Goal: Information Seeking & Learning: Learn about a topic

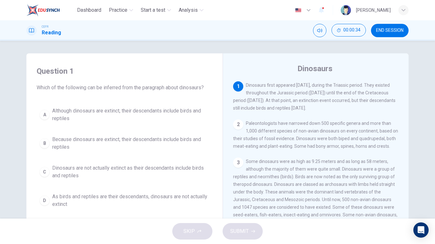
scroll to position [64, 0]
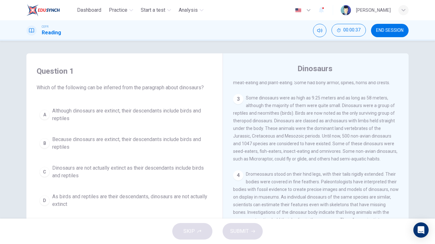
click at [270, 120] on div "3 Some dinosaurs were as high as 9.25 meters and as long as 58 meters, although…" at bounding box center [315, 128] width 165 height 69
click at [368, 136] on span "Some dinosaurs were as high as 9.25 meters and as long as 58 meters, although t…" at bounding box center [315, 128] width 164 height 66
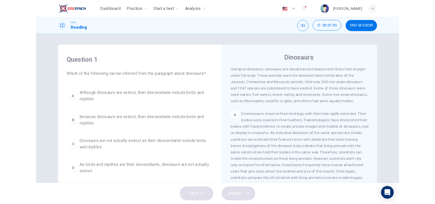
scroll to position [127, 0]
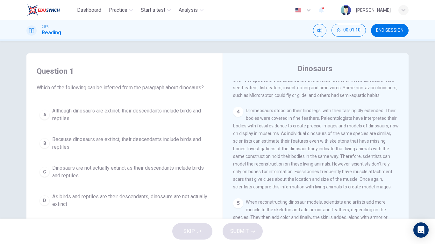
click at [347, 135] on div "4 Dromeosaurs stood on their hind legs, with their tails rigidly extended. Thei…" at bounding box center [315, 149] width 165 height 84
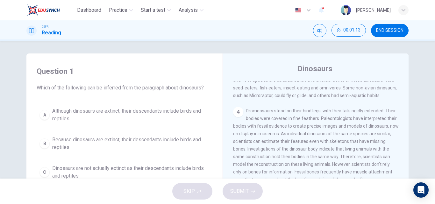
click at [364, 85] on span "Some dinosaurs were as high as 9.25 meters and as long as 58 meters, although t…" at bounding box center [315, 65] width 164 height 66
click at [346, 138] on span "Dromeosaurs stood on their hind legs, with their tails rigidly extended. Their …" at bounding box center [315, 148] width 165 height 81
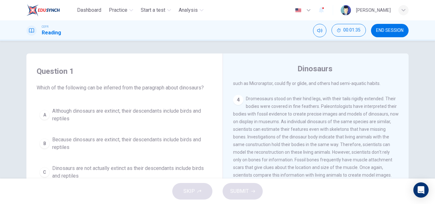
scroll to position [140, 0]
click at [331, 103] on div "1 Dinosaurs first appeared [DATE], during the Triassic period. They existed thr…" at bounding box center [320, 177] width 174 height 193
click at [349, 123] on div "4 Dromeosaurs stood on their hind legs, with their tails rigidly extended. Thei…" at bounding box center [315, 136] width 165 height 84
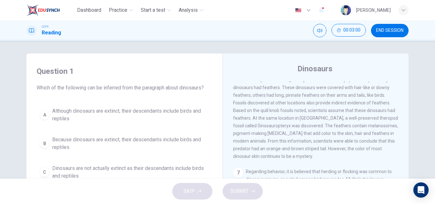
scroll to position [354, 0]
click at [362, 134] on span "Ankylosaurs were known for their armored bodies. They had hard plates, spines a…" at bounding box center [315, 106] width 165 height 104
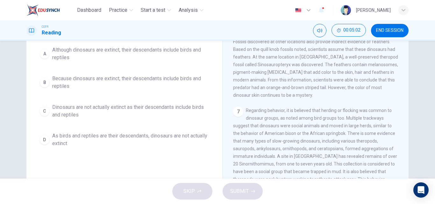
scroll to position [79, 0]
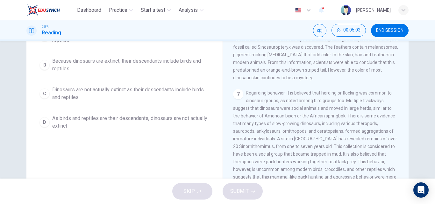
click at [329, 124] on div "7 Regarding behavior, it is believed that herding or flocking was common to din…" at bounding box center [315, 138] width 165 height 99
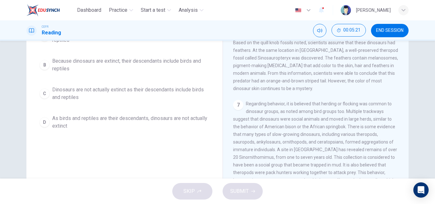
scroll to position [328, 0]
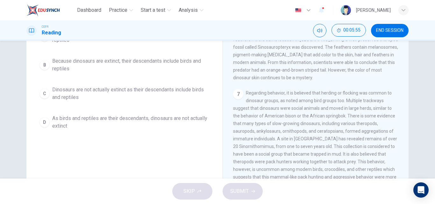
click at [234, 108] on div "1 Dinosaurs first appeared [DATE], during the Triassic period. They existed thr…" at bounding box center [320, 99] width 174 height 193
click at [291, 114] on span "Regarding behavior, it is believed that herding or flocking was common to dinos…" at bounding box center [315, 138] width 164 height 97
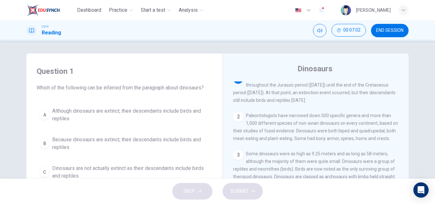
scroll to position [0, 0]
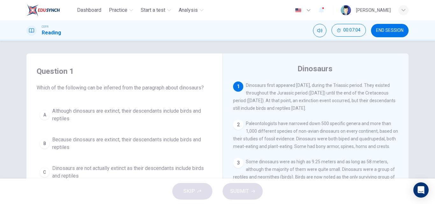
click at [415, 111] on div "Question 1 Which of the following can be inferred from the paragraph about dino…" at bounding box center [217, 163] width 402 height 221
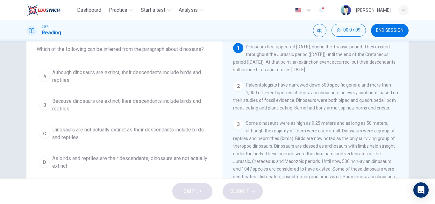
scroll to position [41, 0]
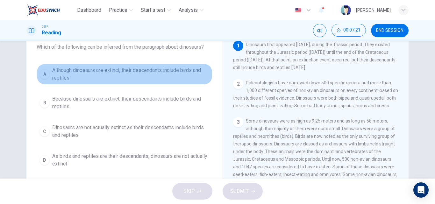
click at [135, 76] on span "Although dinosaurs are extinct, their descendants include birds and reptiles" at bounding box center [130, 74] width 157 height 15
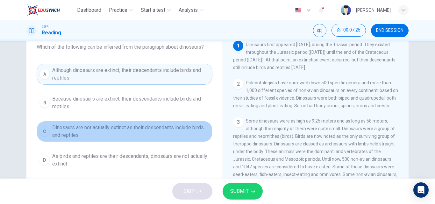
click at [115, 133] on span "Dinosaurs are not actually extinct as their descendants include birds and repti…" at bounding box center [130, 131] width 157 height 15
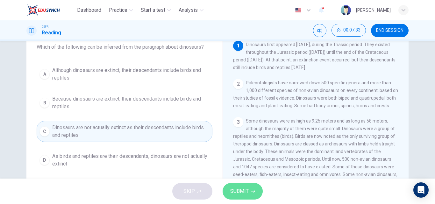
click at [242, 189] on span "SUBMIT" at bounding box center [239, 191] width 18 height 9
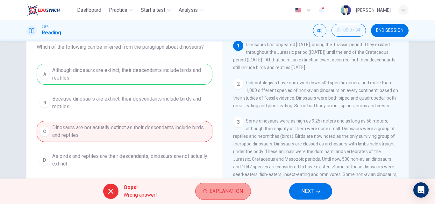
click at [230, 194] on span "Explanation" at bounding box center [225, 191] width 33 height 9
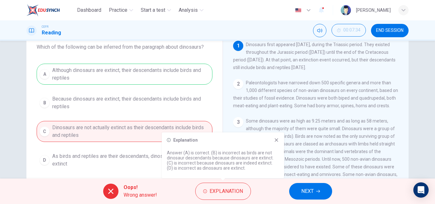
click at [276, 140] on icon at bounding box center [277, 140] width 4 height 4
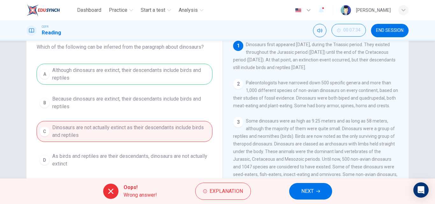
click at [276, 140] on span "Some dinosaurs were as high as 9.25 meters and as long as 58 meters, although t…" at bounding box center [315, 151] width 164 height 66
click at [313, 187] on span "NEXT" at bounding box center [307, 191] width 12 height 9
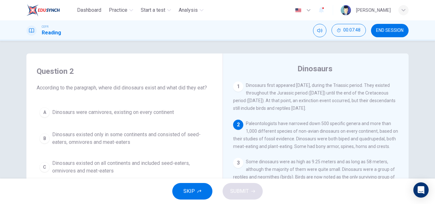
scroll to position [64, 0]
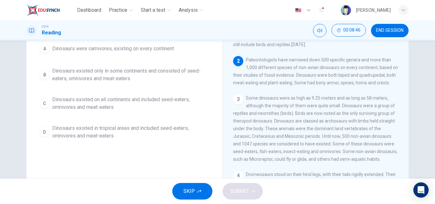
click at [160, 108] on span "Dinosaurs existed on all continents and included seed-eaters, omnivores and mea…" at bounding box center [130, 103] width 157 height 15
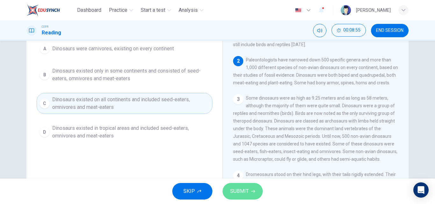
click at [242, 187] on span "SUBMIT" at bounding box center [239, 191] width 18 height 9
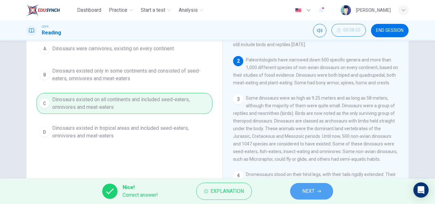
click at [306, 184] on button "NEXT" at bounding box center [311, 191] width 43 height 17
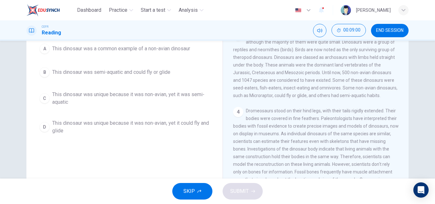
scroll to position [0, 0]
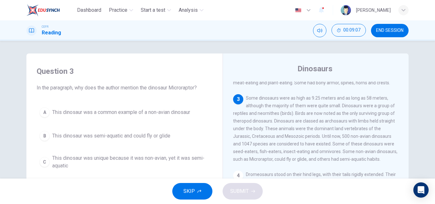
drag, startPoint x: 233, startPoint y: 124, endPoint x: 284, endPoint y: 124, distance: 50.6
click at [284, 126] on span "Some dinosaurs were as high as 9.25 meters and as long as 58 meters, although t…" at bounding box center [315, 128] width 164 height 66
drag, startPoint x: 284, startPoint y: 124, endPoint x: 301, endPoint y: 126, distance: 16.9
click at [301, 126] on span "Some dinosaurs were as high as 9.25 meters and as long as 58 meters, although t…" at bounding box center [315, 128] width 164 height 66
click at [310, 125] on span "Some dinosaurs were as high as 9.25 meters and as long as 58 meters, although t…" at bounding box center [315, 128] width 164 height 66
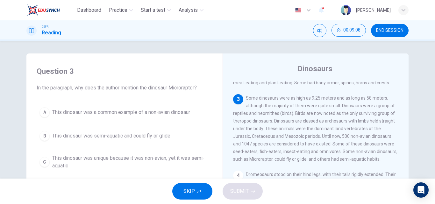
drag, startPoint x: 323, startPoint y: 129, endPoint x: 332, endPoint y: 130, distance: 8.7
click at [332, 130] on span "Some dinosaurs were as high as 9.25 meters and as long as 58 meters, although t…" at bounding box center [315, 128] width 164 height 66
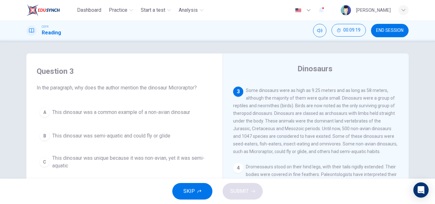
scroll to position [78, 0]
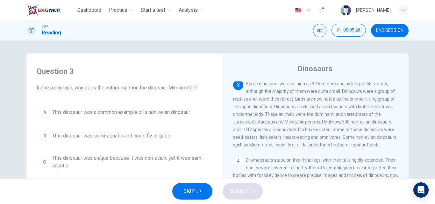
click at [166, 118] on button "A This dinosaur was a common example of a non-avian dinosaur" at bounding box center [125, 112] width 176 height 16
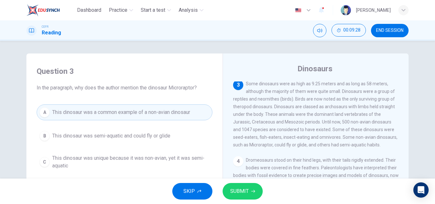
scroll to position [64, 0]
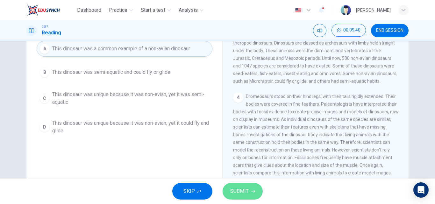
click at [237, 188] on span "SUBMIT" at bounding box center [239, 191] width 18 height 9
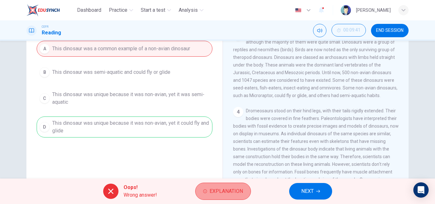
click at [237, 189] on span "Explanation" at bounding box center [225, 191] width 33 height 9
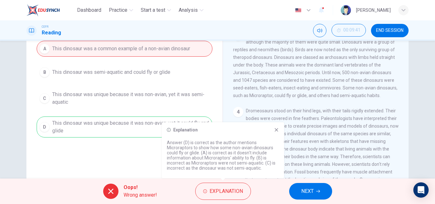
click at [279, 131] on div "Explanation Answer (D) is correct as the author mentions Microraptors to show h…" at bounding box center [223, 150] width 122 height 56
click at [275, 129] on icon at bounding box center [277, 130] width 4 height 4
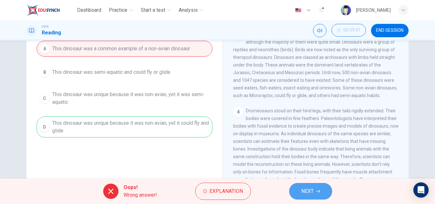
click at [302, 194] on span "NEXT" at bounding box center [307, 191] width 12 height 9
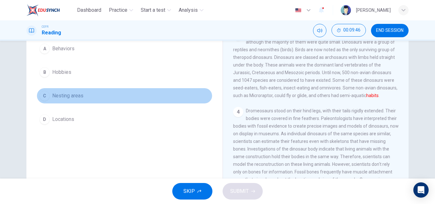
click at [69, 95] on span "Nesting areas" at bounding box center [67, 96] width 31 height 8
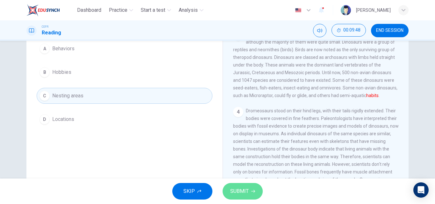
click at [256, 193] on button "SUBMIT" at bounding box center [242, 191] width 40 height 17
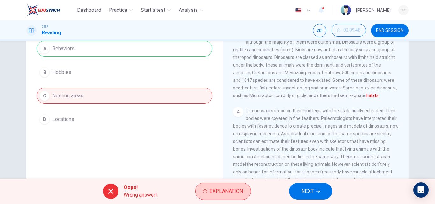
click at [240, 193] on span "Explanation" at bounding box center [225, 191] width 33 height 9
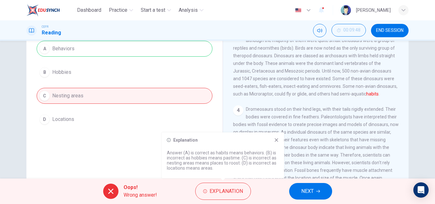
scroll to position [127, 0]
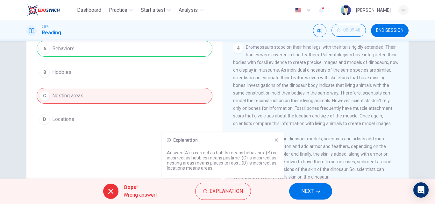
click at [276, 140] on icon at bounding box center [277, 140] width 4 height 4
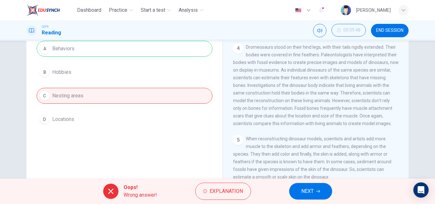
click at [297, 189] on button "NEXT" at bounding box center [310, 191] width 43 height 17
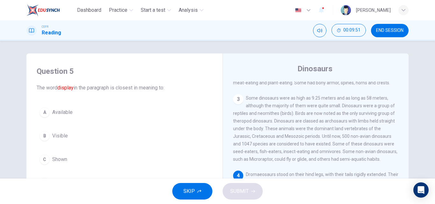
scroll to position [64, 0]
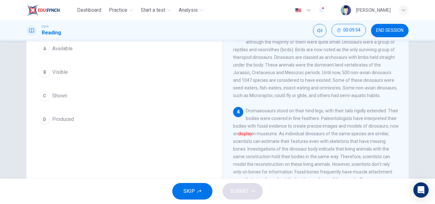
click at [63, 96] on span "Shown" at bounding box center [59, 96] width 15 height 8
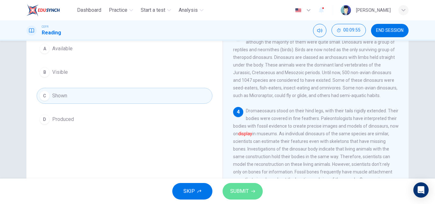
click at [258, 193] on button "SUBMIT" at bounding box center [242, 191] width 40 height 17
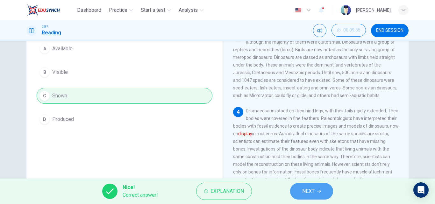
click at [318, 185] on button "NEXT" at bounding box center [311, 191] width 43 height 17
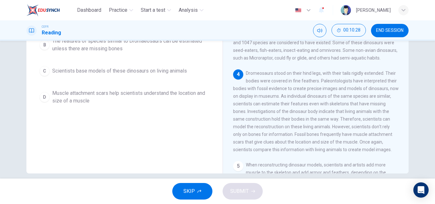
scroll to position [109, 0]
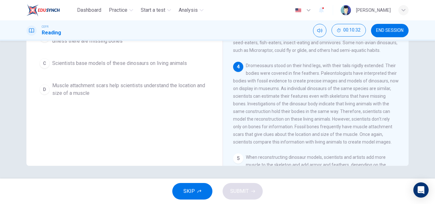
click at [105, 89] on span "Muscle attachment scars help scientists understand the location and size of a m…" at bounding box center [130, 89] width 157 height 15
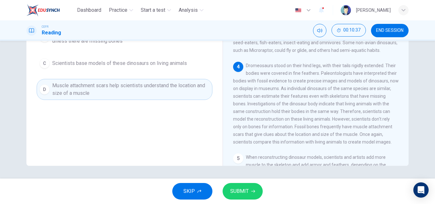
click at [282, 146] on div "4 Dromeosaurs stood on their hind legs, with their tails rigidly extended. Thei…" at bounding box center [315, 104] width 165 height 84
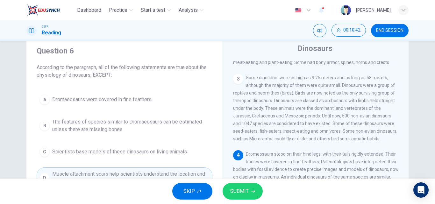
scroll to position [0, 0]
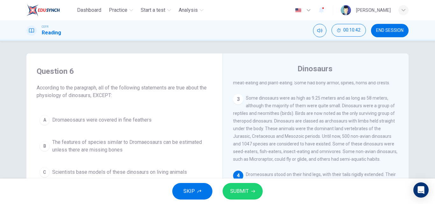
click at [179, 121] on button "A Dromaeosaurs were covered in fine feathers" at bounding box center [125, 120] width 176 height 16
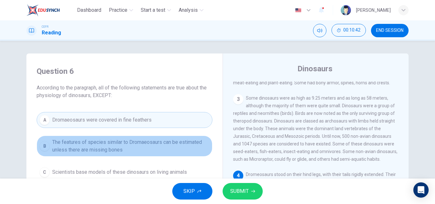
click at [172, 147] on span "The features of species similar to Dromaeosaurs can be estimated unless there a…" at bounding box center [130, 145] width 157 height 15
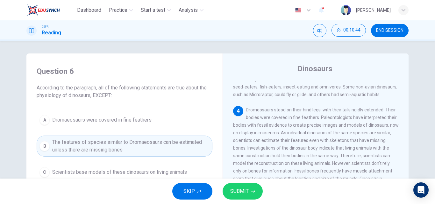
scroll to position [191, 0]
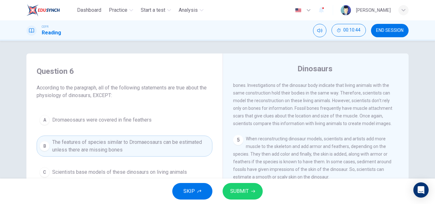
click at [249, 183] on div "SKIP SUBMIT" at bounding box center [217, 191] width 435 height 25
click at [240, 191] on span "SUBMIT" at bounding box center [239, 191] width 18 height 9
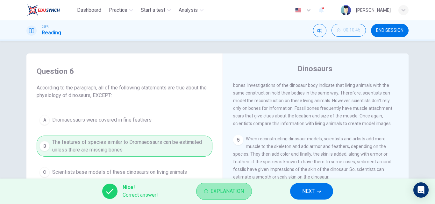
click at [247, 190] on button "Explanation" at bounding box center [224, 191] width 56 height 17
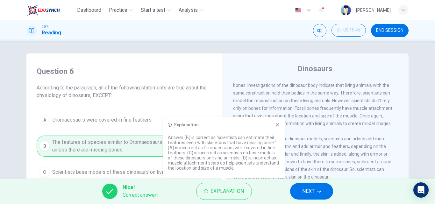
click at [283, 123] on div "Explanation Answer (B) is correct as "scientists can estimate their features ev…" at bounding box center [224, 147] width 122 height 61
click at [278, 127] on icon at bounding box center [277, 124] width 5 height 5
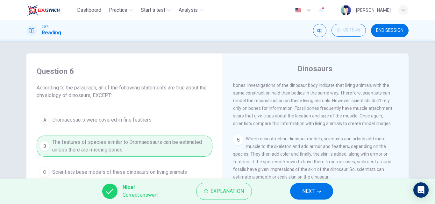
click at [301, 190] on button "NEXT" at bounding box center [311, 191] width 43 height 17
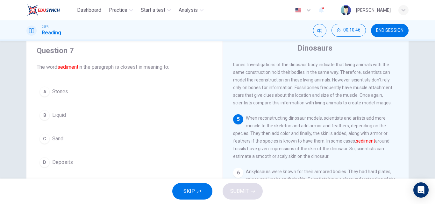
scroll to position [0, 0]
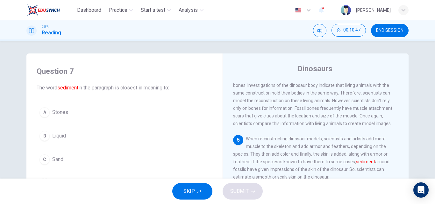
click at [78, 158] on button "C Sand" at bounding box center [125, 159] width 176 height 16
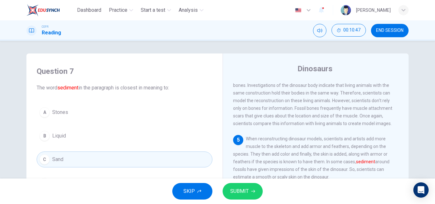
scroll to position [20, 0]
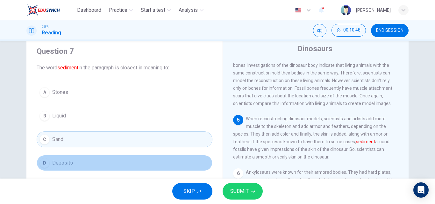
click at [80, 155] on button "D Deposits" at bounding box center [125, 163] width 176 height 16
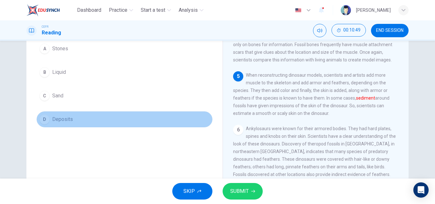
click at [81, 120] on button "D Deposits" at bounding box center [125, 119] width 176 height 16
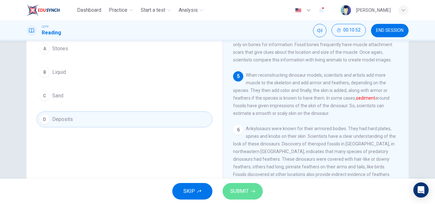
click at [254, 193] on icon "button" at bounding box center [253, 191] width 4 height 4
drag, startPoint x: 174, startPoint y: 118, endPoint x: 252, endPoint y: 184, distance: 102.1
click at [174, 118] on button "D Deposits" at bounding box center [125, 119] width 176 height 16
click at [252, 184] on button "SUBMIT" at bounding box center [242, 191] width 40 height 17
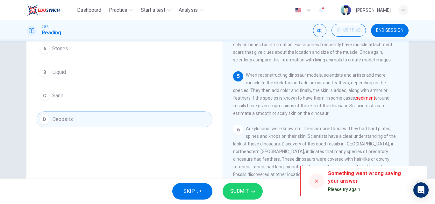
click at [417, 177] on button "button" at bounding box center [417, 182] width 10 height 10
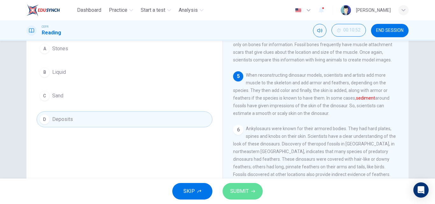
click at [242, 197] on button "SUBMIT" at bounding box center [242, 191] width 40 height 17
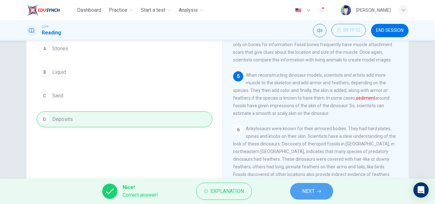
click at [301, 191] on button "NEXT" at bounding box center [311, 191] width 43 height 17
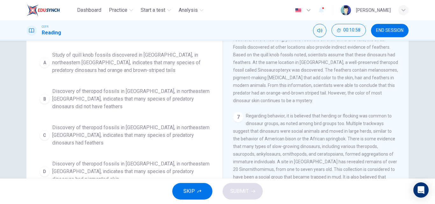
scroll to position [255, 0]
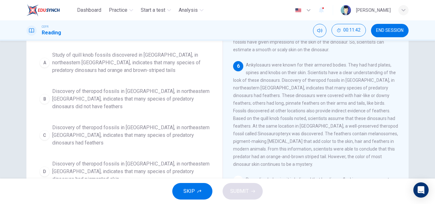
click at [284, 94] on span "Ankylosaurs were known for their armored bodies. They had hard plates, spines a…" at bounding box center [315, 114] width 165 height 104
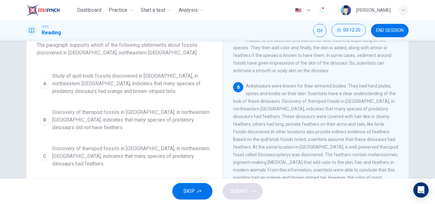
scroll to position [64, 0]
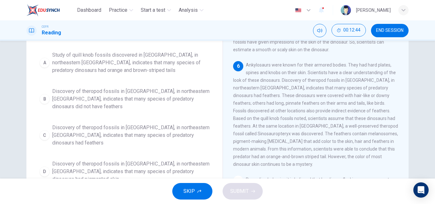
click at [176, 126] on span "Discovery of theropod fossils in [GEOGRAPHIC_DATA], in northeastern [GEOGRAPHIC…" at bounding box center [130, 135] width 157 height 23
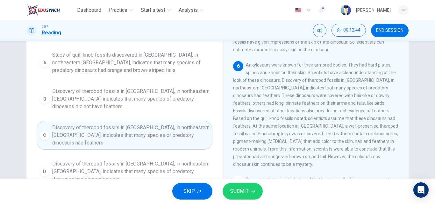
click at [230, 186] on button "SUBMIT" at bounding box center [242, 191] width 40 height 17
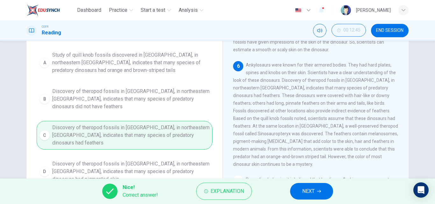
click at [335, 188] on div "Nice! Correct answer! Explanation NEXT" at bounding box center [217, 191] width 435 height 25
click at [323, 189] on button "NEXT" at bounding box center [311, 191] width 43 height 17
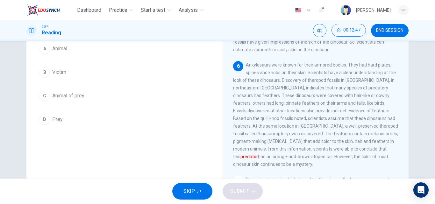
click at [63, 104] on div "A Animal B Victim C Animal of prey D Prey" at bounding box center [125, 84] width 176 height 87
click at [64, 98] on span "Animal of prey" at bounding box center [68, 96] width 32 height 8
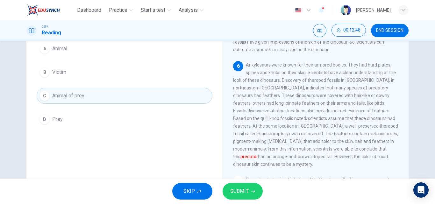
click at [249, 184] on button "SUBMIT" at bounding box center [242, 191] width 40 height 17
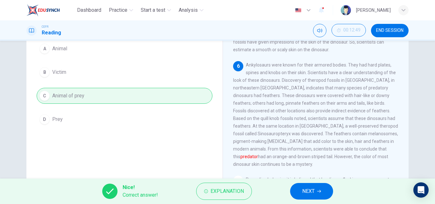
click at [323, 189] on button "NEXT" at bounding box center [311, 191] width 43 height 17
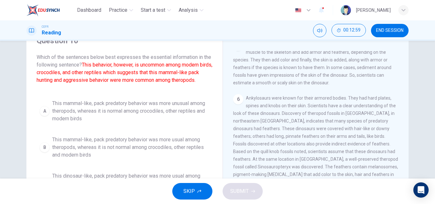
scroll to position [109, 0]
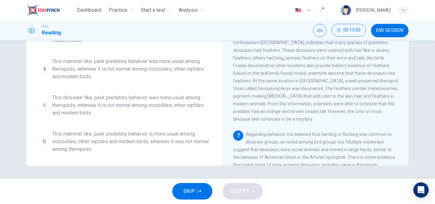
click at [287, 113] on div "6 Ankylosaurs were known for their armored bodies. They had hard plates, spines…" at bounding box center [315, 69] width 165 height 107
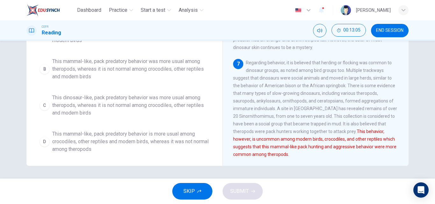
scroll to position [354, 0]
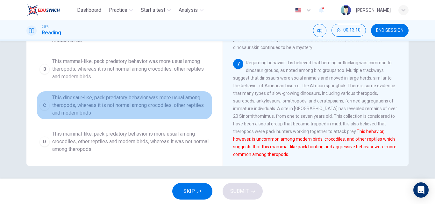
click at [204, 120] on button "C This dinosaur-like, pack predatory behavior was more usual among theropods, w…" at bounding box center [125, 105] width 176 height 29
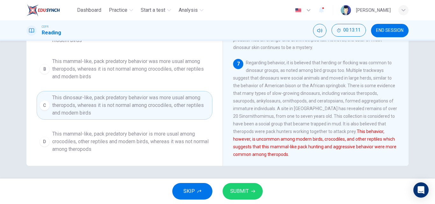
click at [26, 144] on div "Question 10 Which of the sentences below best expresses the essential informati…" at bounding box center [217, 55] width 382 height 221
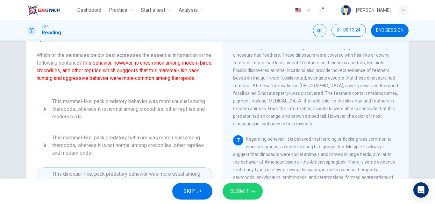
scroll to position [58, 0]
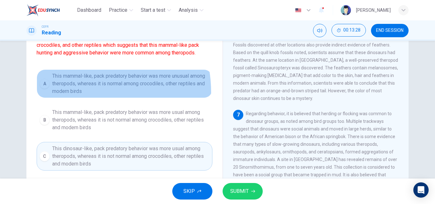
click at [65, 95] on span "This mammal-like, pack predatory behavior was more unusual among theropods, whe…" at bounding box center [130, 83] width 157 height 23
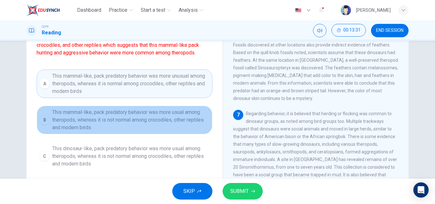
click at [139, 123] on span "This mammal-like, pack predatory behavior was more usual among theropods, where…" at bounding box center [130, 120] width 157 height 23
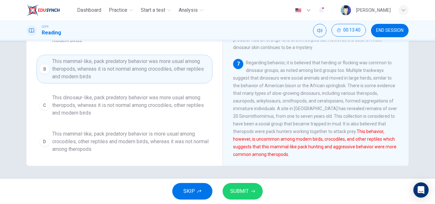
scroll to position [11, 0]
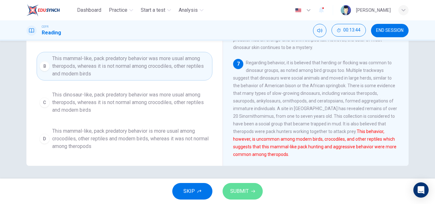
click at [254, 185] on button "SUBMIT" at bounding box center [242, 191] width 40 height 17
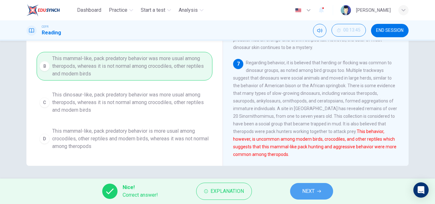
click at [298, 190] on button "NEXT" at bounding box center [311, 191] width 43 height 17
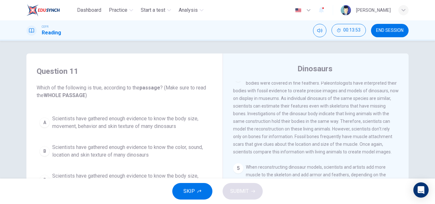
scroll to position [64, 0]
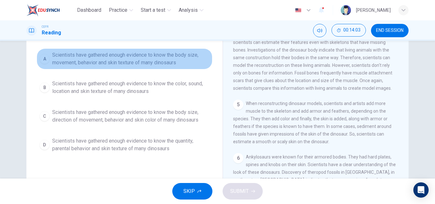
click at [115, 64] on span "Scientists have gathered enough evidence to know the body size, movement, behav…" at bounding box center [130, 58] width 157 height 15
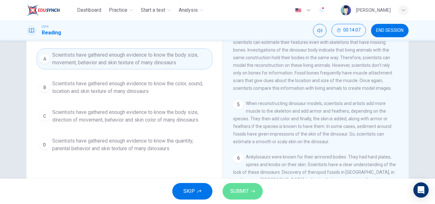
click at [256, 190] on button "SUBMIT" at bounding box center [242, 191] width 40 height 17
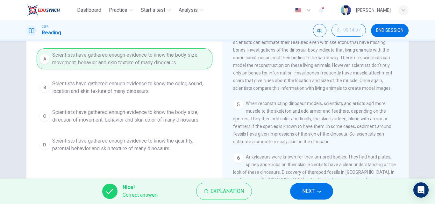
click at [302, 191] on span "NEXT" at bounding box center [308, 191] width 12 height 9
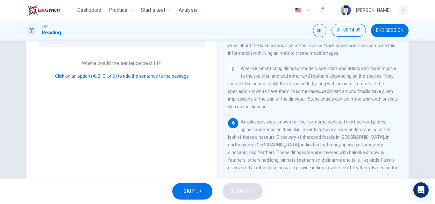
scroll to position [109, 0]
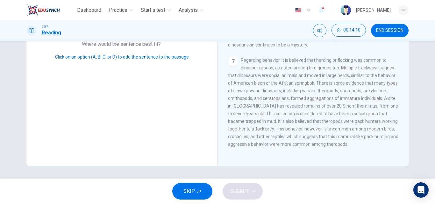
click at [266, 126] on span "Regarding behavior, it is believed that herding or flocking was common to dinos…" at bounding box center [313, 102] width 170 height 89
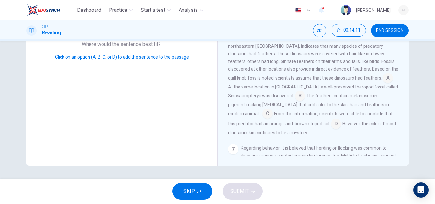
scroll to position [219, 0]
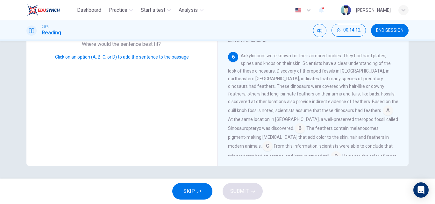
click at [188, 126] on div "Question 12 Look at the four that indicate where the following sentence could b…" at bounding box center [121, 55] width 191 height 221
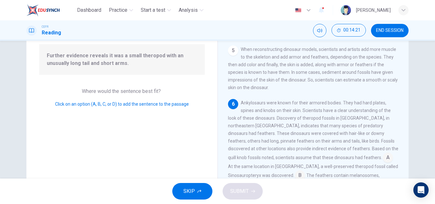
scroll to position [66, 0]
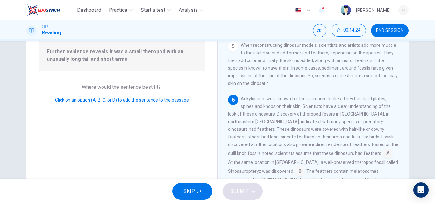
click at [331, 129] on div "Ankylosaurs were known for their armored bodies. They had hard plates, spines a…" at bounding box center [313, 153] width 171 height 117
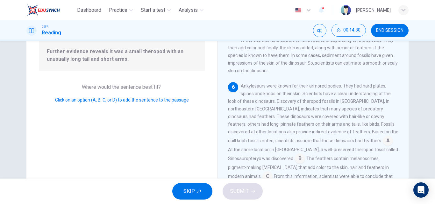
click at [329, 129] on span "Ankylosaurs were known for their armored bodies. They had hard plates, spines a…" at bounding box center [313, 113] width 170 height 60
click at [424, 129] on div "Question 12 Look at the four that indicate where the following sentence could b…" at bounding box center [217, 110] width 435 height 138
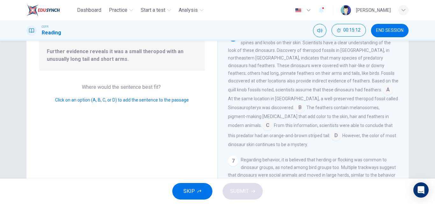
click at [295, 113] on input at bounding box center [300, 108] width 10 height 10
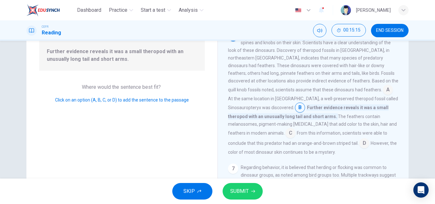
click at [295, 113] on input at bounding box center [300, 108] width 10 height 10
click at [363, 137] on span "From this information, scientists were able to conclude that this predator had …" at bounding box center [307, 137] width 159 height 15
click at [295, 137] on input at bounding box center [290, 134] width 10 height 10
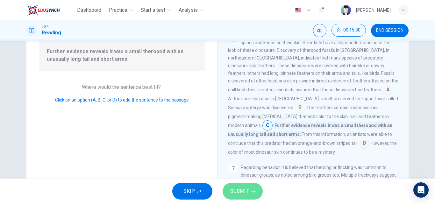
click at [252, 193] on button "SUBMIT" at bounding box center [242, 191] width 40 height 17
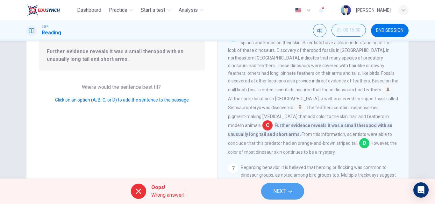
click at [296, 191] on button "NEXT" at bounding box center [282, 191] width 43 height 17
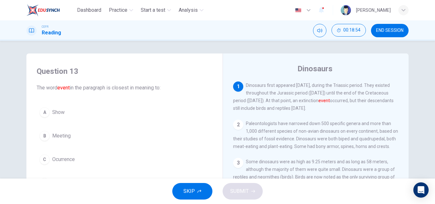
scroll to position [64, 0]
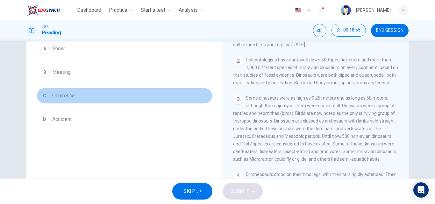
click at [65, 95] on span "Ocurrence" at bounding box center [63, 96] width 23 height 8
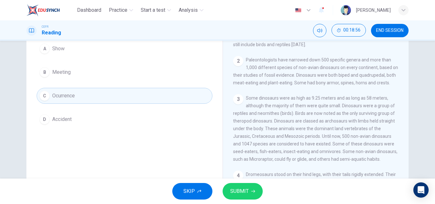
click at [240, 195] on span "SUBMIT" at bounding box center [239, 191] width 18 height 9
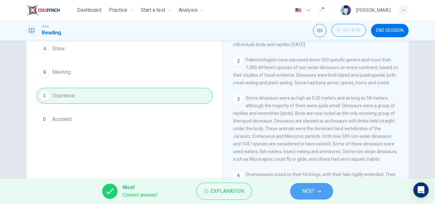
click at [308, 189] on span "NEXT" at bounding box center [308, 191] width 12 height 9
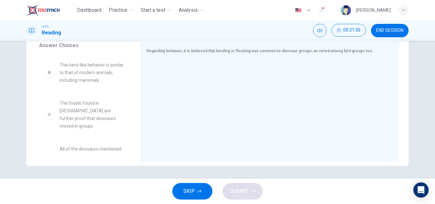
scroll to position [0, 0]
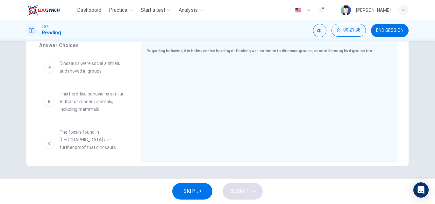
click at [106, 106] on span "This herd-like behavior is similar to that of modern animals, including mammals" at bounding box center [93, 101] width 66 height 23
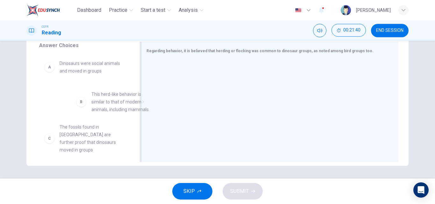
drag, startPoint x: 66, startPoint y: 111, endPoint x: 135, endPoint y: 112, distance: 69.1
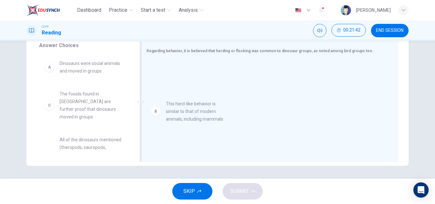
drag, startPoint x: 83, startPoint y: 104, endPoint x: 193, endPoint y: 115, distance: 110.7
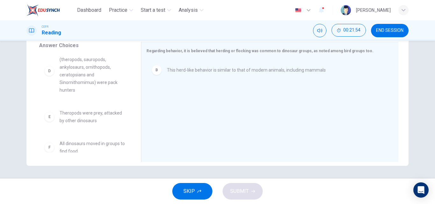
scroll to position [24, 0]
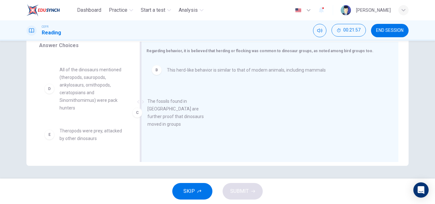
drag, startPoint x: 95, startPoint y: 81, endPoint x: 218, endPoint y: 117, distance: 128.9
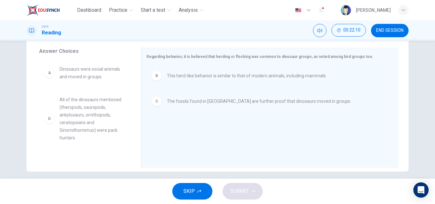
scroll to position [109, 0]
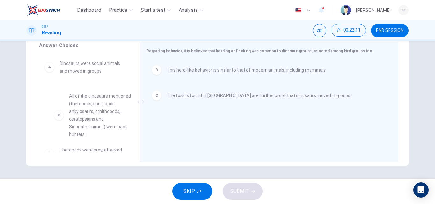
drag, startPoint x: 115, startPoint y: 113, endPoint x: 223, endPoint y: 123, distance: 108.3
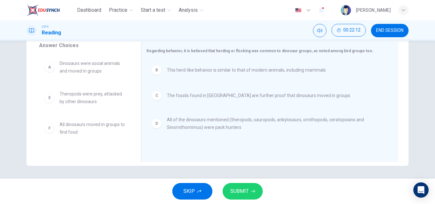
click at [247, 189] on span "SUBMIT" at bounding box center [239, 191] width 18 height 9
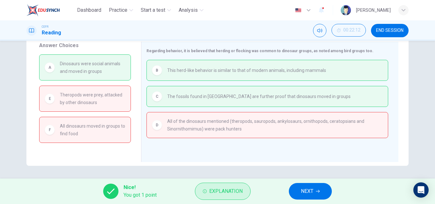
click at [217, 190] on span "Explanation" at bounding box center [225, 191] width 33 height 9
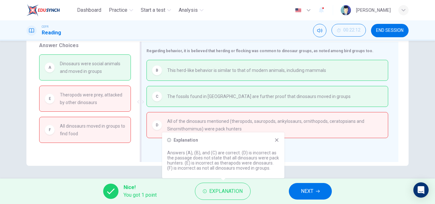
click at [288, 142] on div "B This herd-like behavior is similar to that of modern animals, including mamma…" at bounding box center [267, 102] width 242 height 85
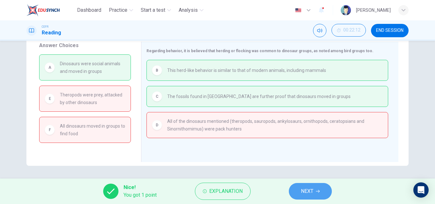
click at [312, 193] on span "NEXT" at bounding box center [307, 191] width 12 height 9
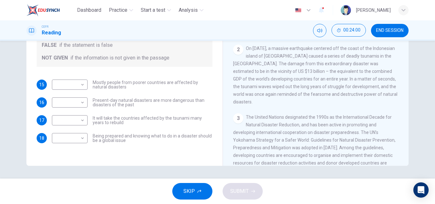
scroll to position [194, 0]
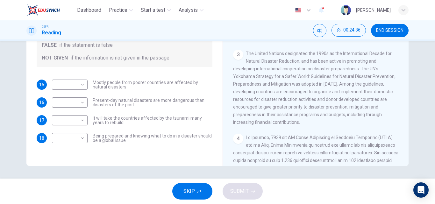
click at [287, 135] on span at bounding box center [315, 198] width 165 height 127
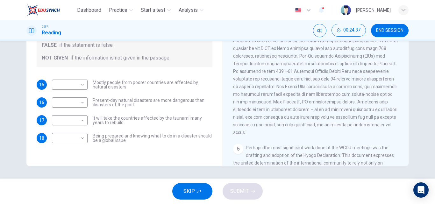
scroll to position [258, 0]
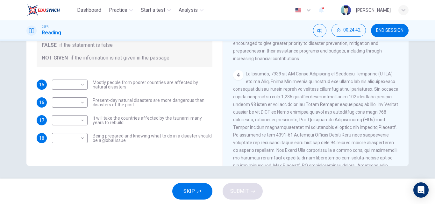
drag, startPoint x: 247, startPoint y: 103, endPoint x: 295, endPoint y: 98, distance: 48.3
click at [312, 103] on div "4" at bounding box center [315, 135] width 165 height 130
drag, startPoint x: 277, startPoint y: 96, endPoint x: 281, endPoint y: 92, distance: 5.9
click at [289, 92] on span at bounding box center [315, 134] width 165 height 127
drag, startPoint x: 297, startPoint y: 97, endPoint x: 338, endPoint y: 108, distance: 42.0
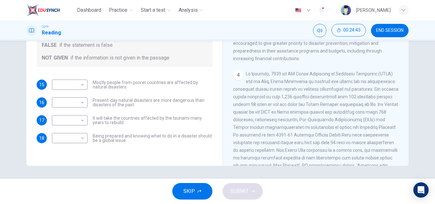
click at [338, 108] on span at bounding box center [315, 134] width 165 height 127
click at [233, 130] on span at bounding box center [315, 134] width 165 height 127
drag, startPoint x: 235, startPoint y: 98, endPoint x: 266, endPoint y: 104, distance: 31.4
click at [266, 104] on span at bounding box center [315, 134] width 165 height 127
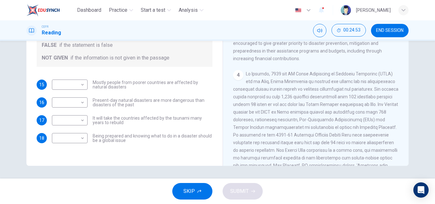
click at [260, 98] on span at bounding box center [315, 134] width 165 height 127
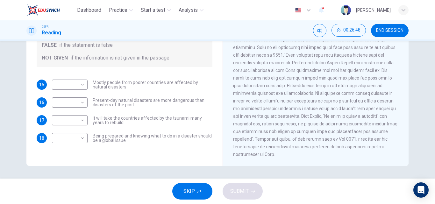
scroll to position [45, 0]
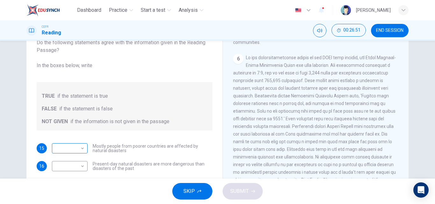
click at [82, 149] on body "Dashboard Practice Start a test Analysis English en ​ [PERSON_NAME] CEFR Readin…" at bounding box center [217, 102] width 435 height 204
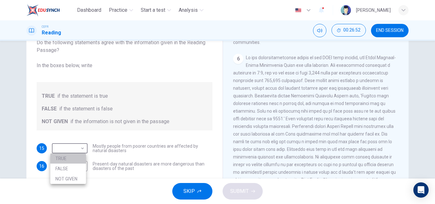
click at [80, 160] on li "TRUE" at bounding box center [68, 158] width 36 height 10
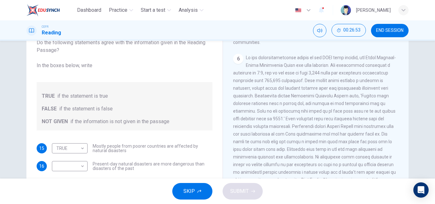
type input "TRUE"
click at [105, 171] on div "​ ​ Present-day natural disasters are more dangerous than disasters of the past" at bounding box center [132, 166] width 160 height 10
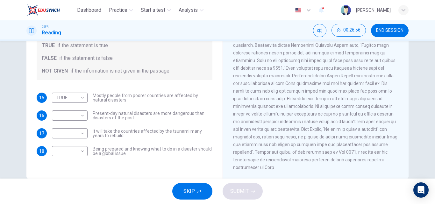
scroll to position [109, 0]
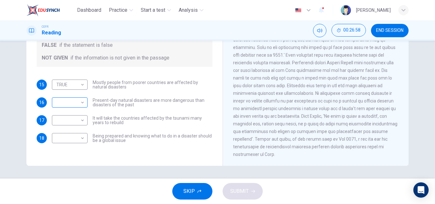
click at [81, 106] on body "Dashboard Practice Start a test Analysis English en ​ [PERSON_NAME] CEFR Readin…" at bounding box center [217, 102] width 435 height 204
click at [75, 125] on li "FALSE" at bounding box center [68, 123] width 36 height 10
type input "FALSE"
click at [75, 125] on body "Dashboard Practice Start a test Analysis English en ​ [PERSON_NAME] CEFR Readin…" at bounding box center [217, 102] width 435 height 204
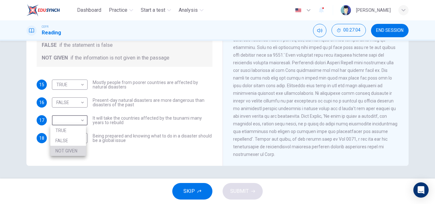
click at [70, 153] on li "NOT GIVEN" at bounding box center [68, 151] width 36 height 10
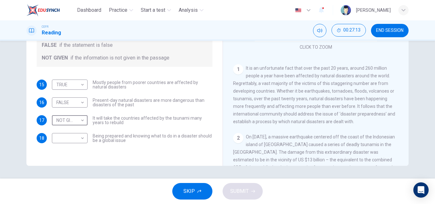
scroll to position [106, 0]
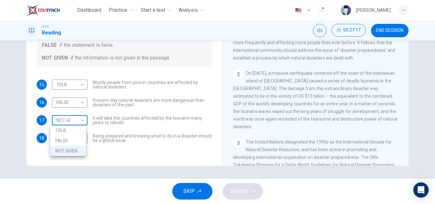
click at [79, 123] on body "Dashboard Practice Start a test Analysis English en ​ [PERSON_NAME] CEFR Readin…" at bounding box center [217, 102] width 435 height 204
click at [76, 130] on li "TRUE" at bounding box center [68, 130] width 36 height 10
type input "TRUE"
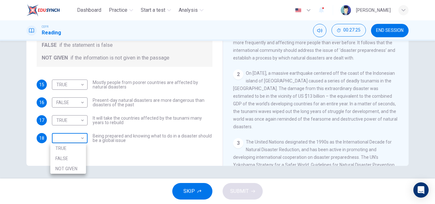
click at [72, 142] on body "Dashboard Practice Start a test Analysis English en ​ [PERSON_NAME] CEFR Readin…" at bounding box center [217, 102] width 435 height 204
click at [73, 169] on li "NOT GIVEN" at bounding box center [68, 169] width 36 height 10
type input "NOT GIVEN"
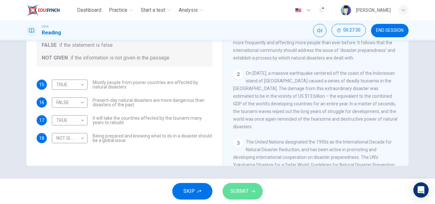
click at [247, 193] on span "SUBMIT" at bounding box center [239, 191] width 18 height 9
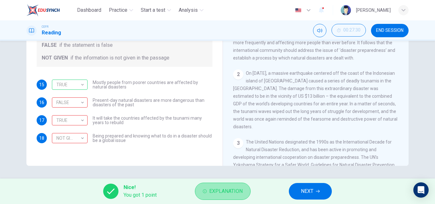
click at [247, 194] on button "Explanation" at bounding box center [223, 191] width 56 height 17
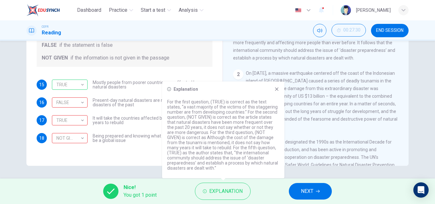
click at [276, 92] on div "Explanation For the first question, (TRUE) is correct as the text states, “a va…" at bounding box center [223, 129] width 122 height 97
click at [276, 90] on icon at bounding box center [277, 90] width 4 height 4
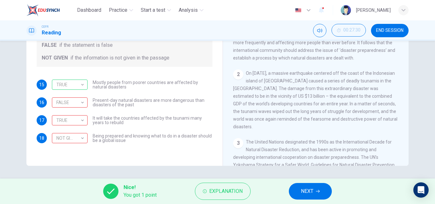
click at [310, 199] on button "NEXT" at bounding box center [310, 191] width 43 height 17
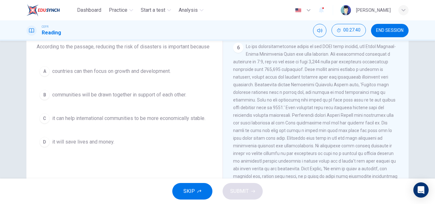
scroll to position [64, 0]
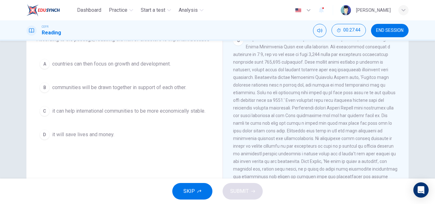
click at [82, 136] on span "it will save lives and money." at bounding box center [83, 135] width 62 height 8
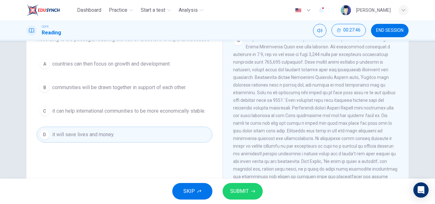
click at [251, 192] on icon "button" at bounding box center [253, 191] width 4 height 4
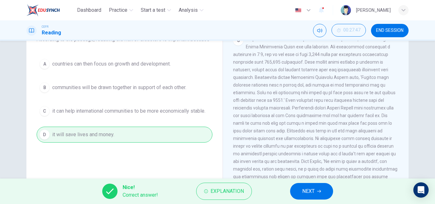
click at [292, 194] on button "NEXT" at bounding box center [311, 191] width 43 height 17
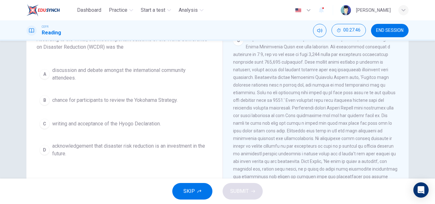
click at [306, 192] on div "SKIP SUBMIT" at bounding box center [217, 191] width 435 height 25
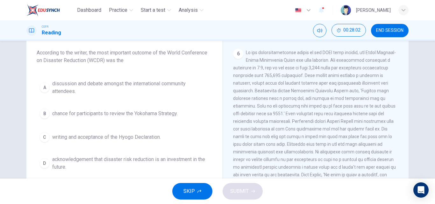
scroll to position [0, 0]
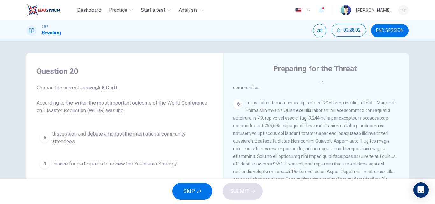
click at [279, 139] on div "6" at bounding box center [315, 183] width 165 height 168
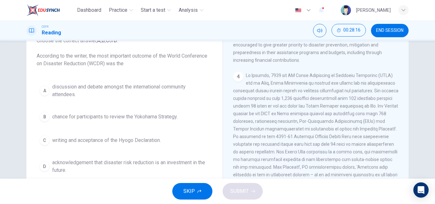
scroll to position [64, 0]
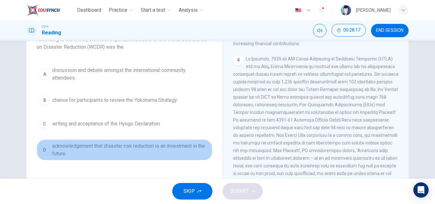
click at [110, 145] on span "acknowledgement that disaster risk reduction is an investment in the future." at bounding box center [130, 149] width 157 height 15
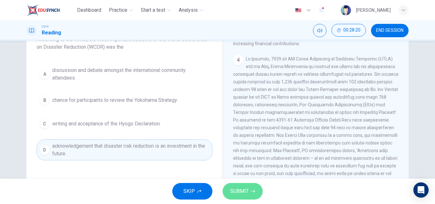
drag, startPoint x: 243, startPoint y: 183, endPoint x: 279, endPoint y: 163, distance: 40.6
click at [243, 183] on button "SUBMIT" at bounding box center [242, 191] width 40 height 17
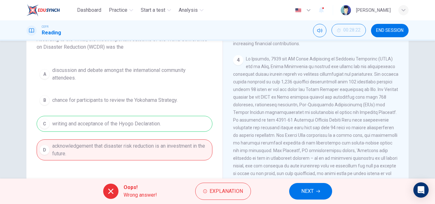
scroll to position [0, 0]
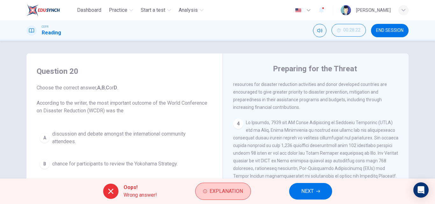
click at [211, 195] on span "Explanation" at bounding box center [225, 191] width 33 height 9
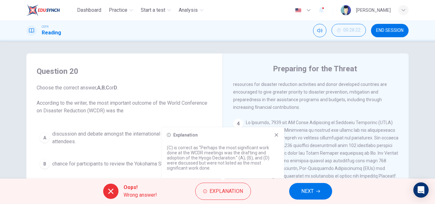
scroll to position [382, 0]
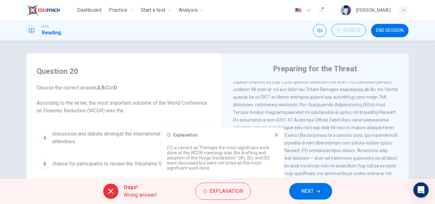
click at [278, 135] on icon at bounding box center [276, 134] width 5 height 5
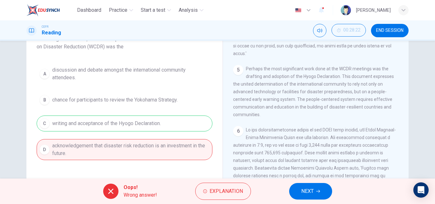
scroll to position [109, 0]
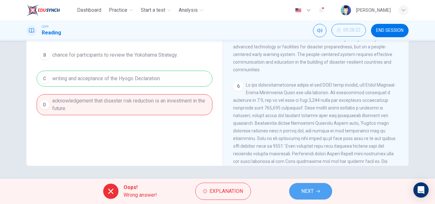
click at [304, 192] on span "NEXT" at bounding box center [307, 191] width 12 height 9
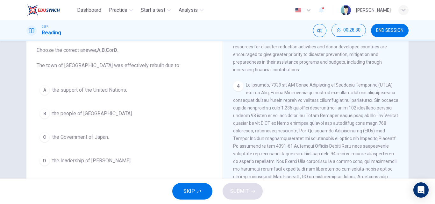
scroll to position [509, 0]
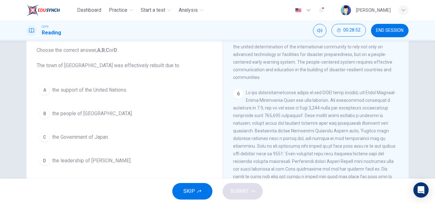
click at [92, 140] on span "the Government of Japan." at bounding box center [80, 137] width 57 height 8
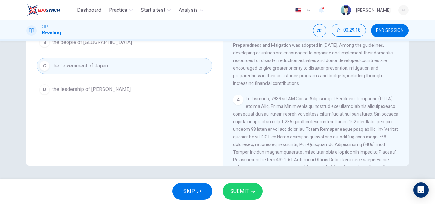
scroll to position [551, 0]
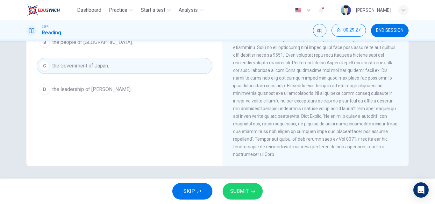
click at [401, 118] on div "CLICK TO ZOOM Click to Zoom 1 It is an unfortunate fact that over the past 20 y…" at bounding box center [320, 69] width 174 height 193
click at [405, 118] on div "Preparing for the Threat CLICK TO ZOOM Click to Zoom 1 It is an unfortunate fac…" at bounding box center [315, 60] width 186 height 231
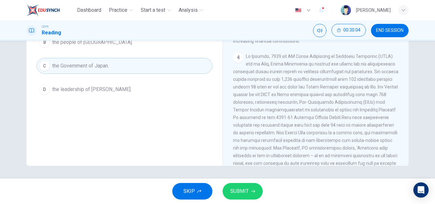
scroll to position [212, 0]
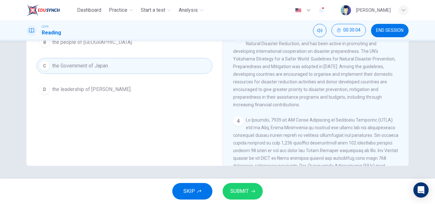
click at [352, 134] on span at bounding box center [315, 180] width 165 height 127
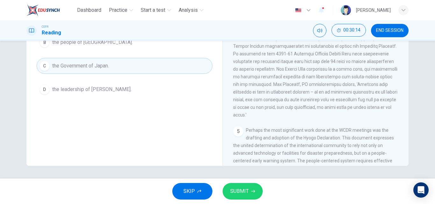
scroll to position [466, 0]
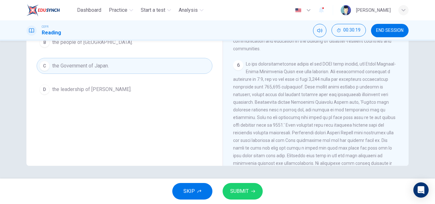
drag, startPoint x: 252, startPoint y: 77, endPoint x: 277, endPoint y: 104, distance: 36.5
click at [277, 104] on div "6" at bounding box center [315, 144] width 165 height 168
click at [277, 104] on span at bounding box center [315, 143] width 164 height 165
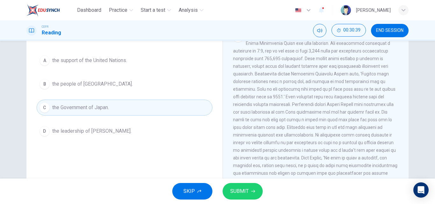
scroll to position [45, 0]
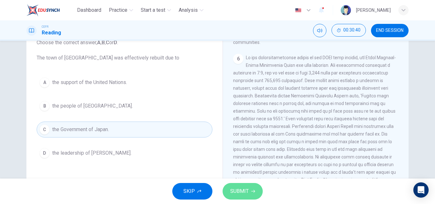
click at [255, 186] on button "SUBMIT" at bounding box center [242, 191] width 40 height 17
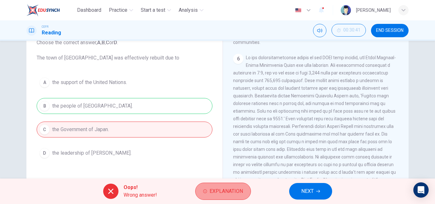
click at [229, 186] on button "Explanation" at bounding box center [223, 191] width 56 height 17
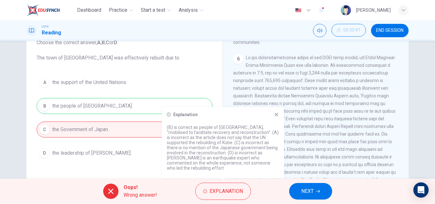
drag, startPoint x: 235, startPoint y: 136, endPoint x: 253, endPoint y: 135, distance: 17.9
click at [253, 135] on p "(B) is correct as people of [GEOGRAPHIC_DATA], "mobilised to facilitate recover…" at bounding box center [223, 148] width 112 height 46
click at [278, 117] on icon at bounding box center [276, 114] width 5 height 5
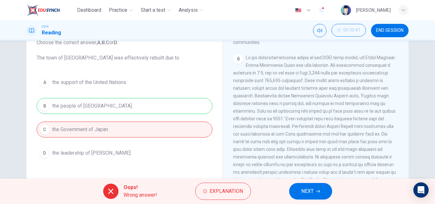
click at [303, 197] on button "NEXT" at bounding box center [310, 191] width 43 height 17
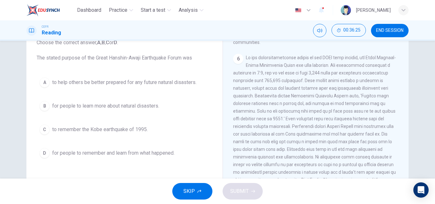
scroll to position [0, 0]
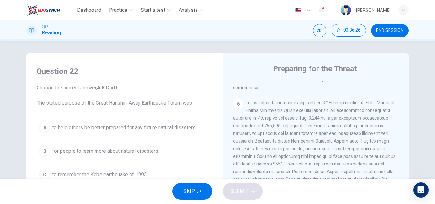
click at [271, 116] on div "6" at bounding box center [315, 183] width 165 height 168
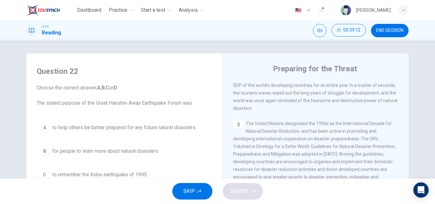
scroll to position [64, 0]
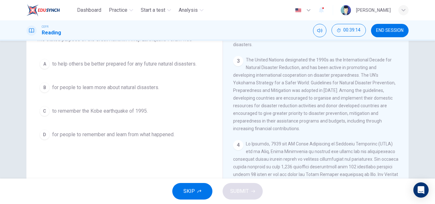
click at [120, 68] on button "A to help others be better prepared for any future natural disasters." at bounding box center [125, 64] width 176 height 16
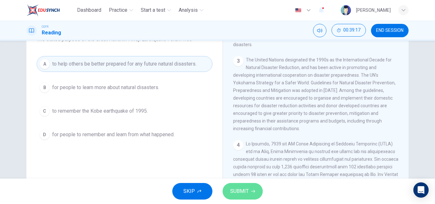
click at [230, 190] on span "SUBMIT" at bounding box center [239, 191] width 18 height 9
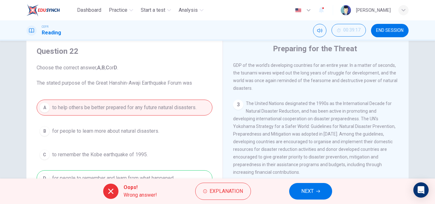
scroll to position [0, 0]
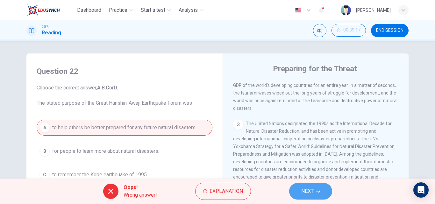
click at [309, 188] on span "NEXT" at bounding box center [307, 191] width 12 height 9
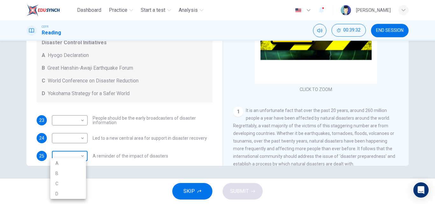
click at [81, 155] on body "Dashboard Practice Start a test Analysis English en ​ [PERSON_NAME] CEFR Readin…" at bounding box center [217, 102] width 435 height 204
click at [79, 173] on li "B" at bounding box center [68, 173] width 36 height 10
type input "B"
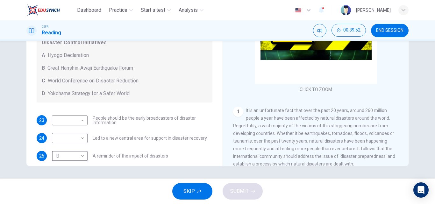
click at [73, 85] on div "Disaster Control Initiatives A Hyogo Declaration B Great Hanshin-Awaji Earthqua…" at bounding box center [125, 68] width 176 height 69
click at [66, 82] on span "World Conference on Disaster Reduction" at bounding box center [93, 81] width 91 height 8
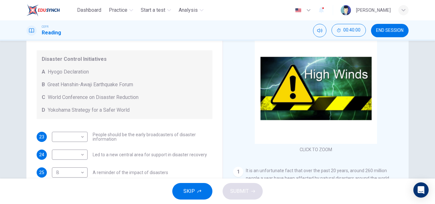
scroll to position [109, 0]
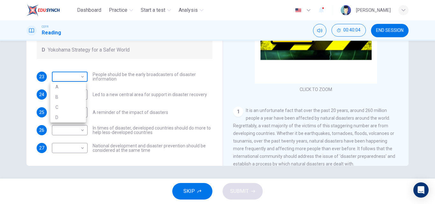
click at [74, 81] on body "Dashboard Practice Start a test Analysis English en ​ [PERSON_NAME] CEFR Readin…" at bounding box center [217, 102] width 435 height 204
click at [74, 81] on div at bounding box center [217, 102] width 435 height 204
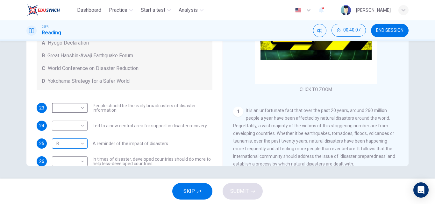
scroll to position [0, 0]
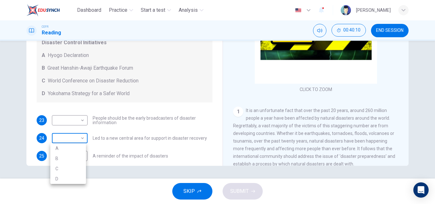
click at [79, 138] on body "Dashboard Practice Start a test Analysis English en ​ [PERSON_NAME] CEFR Readin…" at bounding box center [217, 102] width 435 height 204
click at [79, 176] on li "D" at bounding box center [68, 179] width 36 height 10
type input "D"
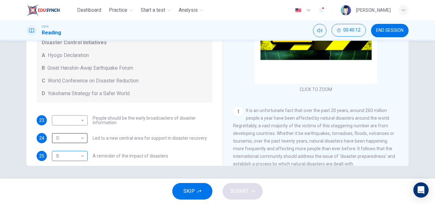
scroll to position [44, 0]
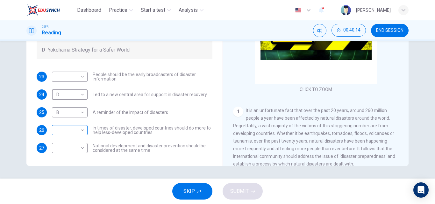
click at [78, 134] on body "Dashboard Practice Start a test Analysis English en ​ [PERSON_NAME] CEFR Readin…" at bounding box center [217, 102] width 435 height 204
click at [88, 130] on div at bounding box center [217, 102] width 435 height 204
click at [81, 129] on body "Dashboard Practice Start a test Analysis English en ​ [PERSON_NAME] CEFR Readin…" at bounding box center [217, 102] width 435 height 204
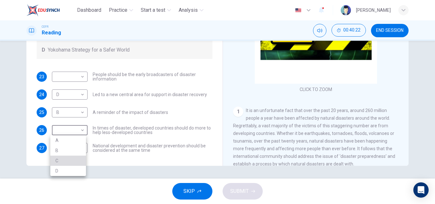
click at [81, 158] on li "C" at bounding box center [68, 161] width 36 height 10
type input "C"
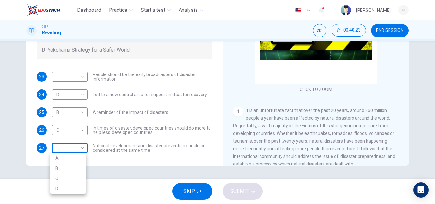
click at [78, 147] on body "Dashboard Practice Start a test Analysis English en ​ [PERSON_NAME] CEFR Readin…" at bounding box center [217, 102] width 435 height 204
click at [76, 179] on li "C" at bounding box center [68, 178] width 36 height 10
type input "C"
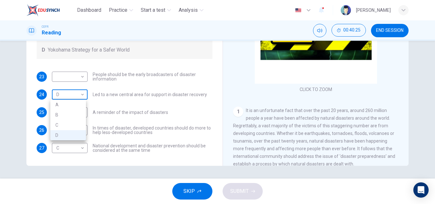
click at [79, 85] on body "Dashboard Practice Start a test Analysis English en ​ [PERSON_NAME] CEFR Readin…" at bounding box center [217, 102] width 435 height 204
click at [82, 72] on div at bounding box center [217, 102] width 435 height 204
click at [80, 74] on body "Dashboard Practice Start a test Analysis English en ​ [PERSON_NAME] CEFR Readin…" at bounding box center [217, 102] width 435 height 204
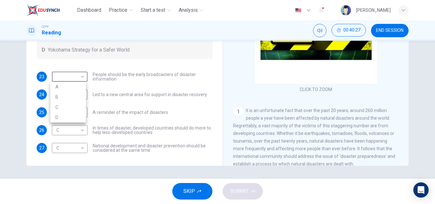
click at [78, 85] on li "A" at bounding box center [68, 87] width 36 height 10
type input "A"
click at [244, 194] on span "SUBMIT" at bounding box center [239, 191] width 18 height 9
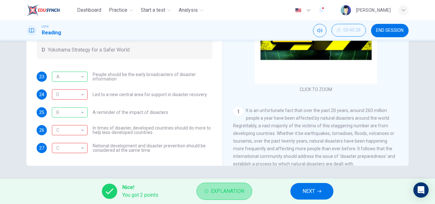
click at [198, 194] on button "Explanation" at bounding box center [224, 191] width 56 height 17
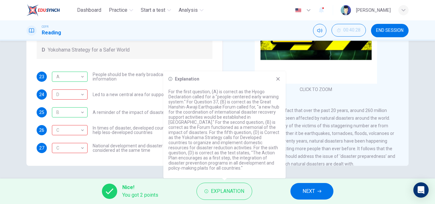
scroll to position [255, 0]
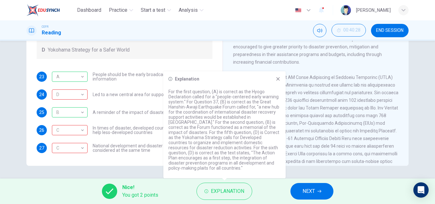
click at [278, 87] on div "Explanation For the first question, (A) is correct as the Hyogo Declaration cal…" at bounding box center [224, 124] width 122 height 107
click at [275, 81] on div "Explanation" at bounding box center [224, 78] width 112 height 5
click at [307, 184] on button "NEXT" at bounding box center [311, 191] width 43 height 17
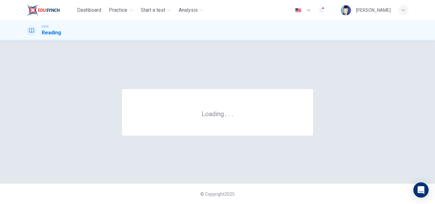
scroll to position [0, 0]
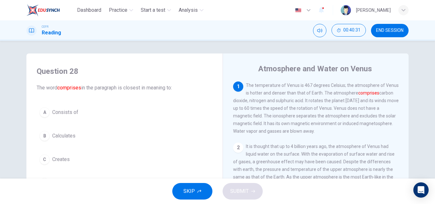
click at [402, 33] on button "END SESSION" at bounding box center [390, 30] width 38 height 13
